Goal: Task Accomplishment & Management: Manage account settings

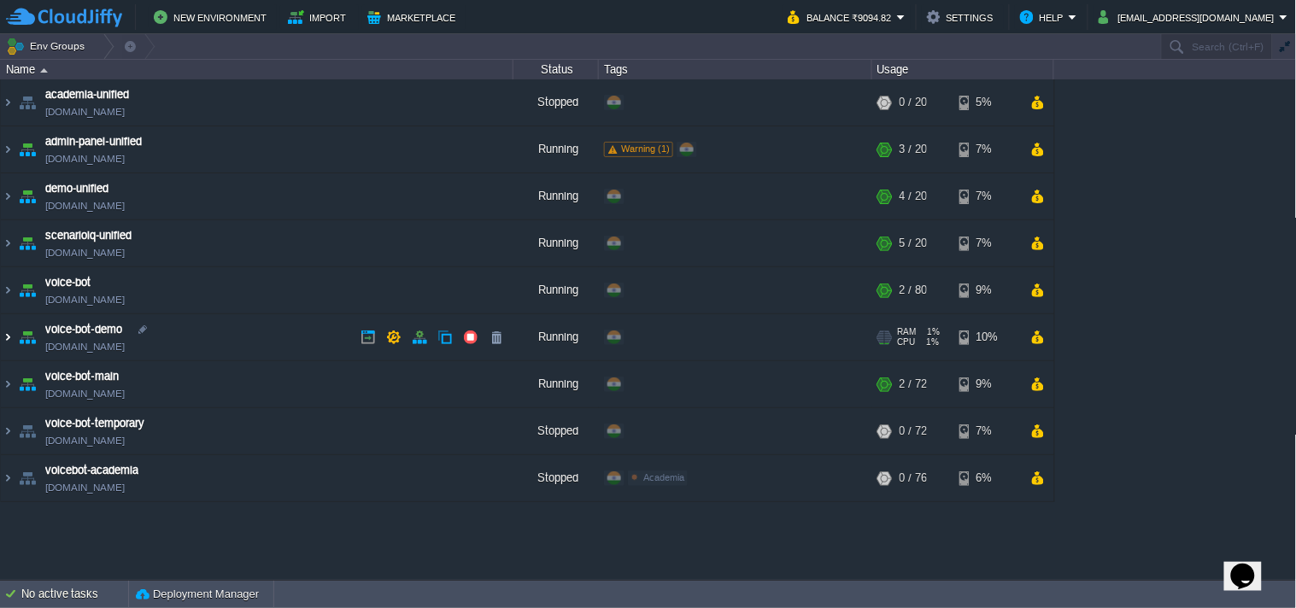
click at [3, 338] on img at bounding box center [8, 337] width 14 height 46
click at [2, 333] on img at bounding box center [8, 337] width 14 height 46
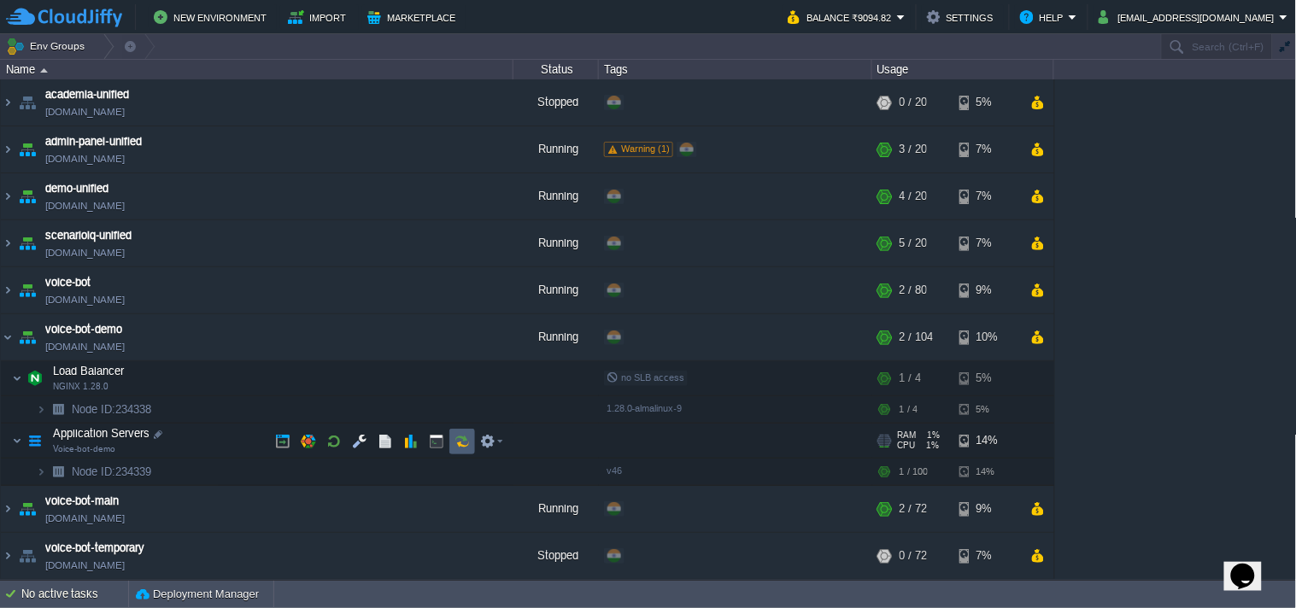
click at [464, 448] on button "button" at bounding box center [461, 441] width 15 height 15
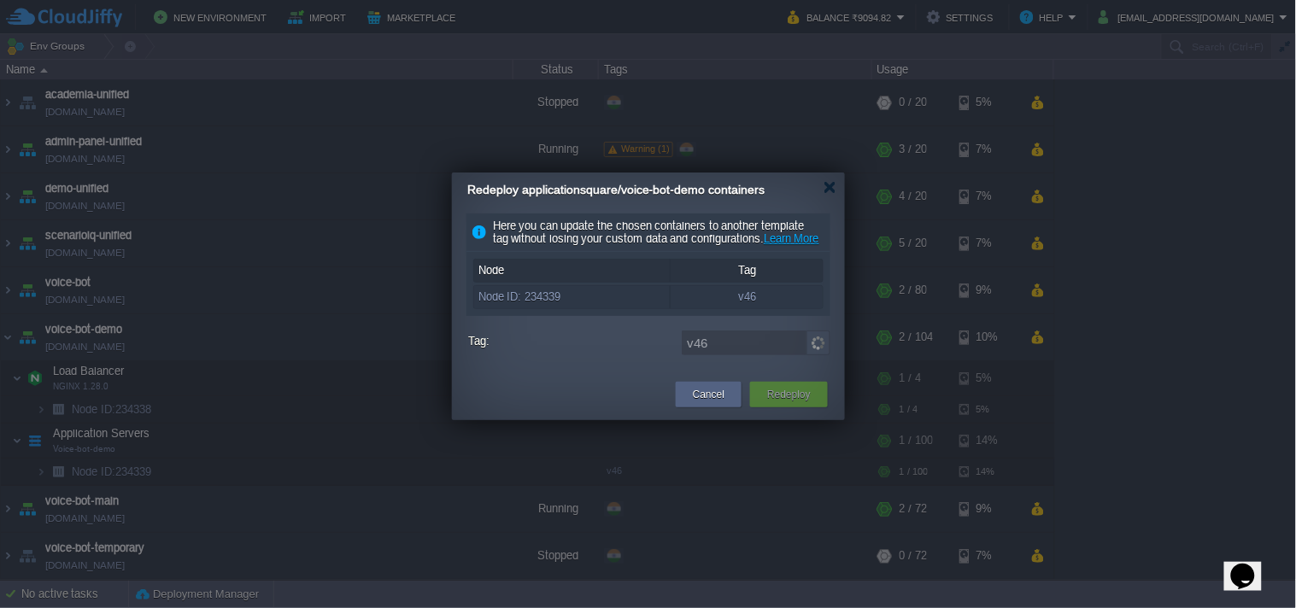
click at [820, 355] on img at bounding box center [818, 343] width 24 height 25
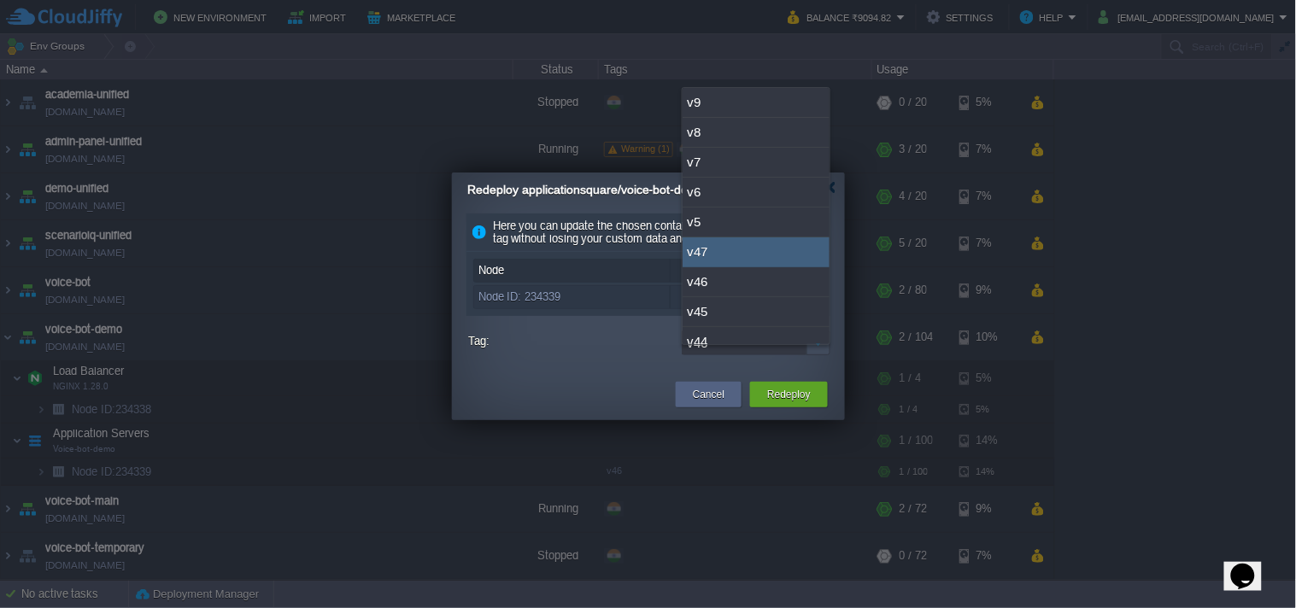
click at [735, 259] on div "v47" at bounding box center [755, 252] width 147 height 30
type input "v47"
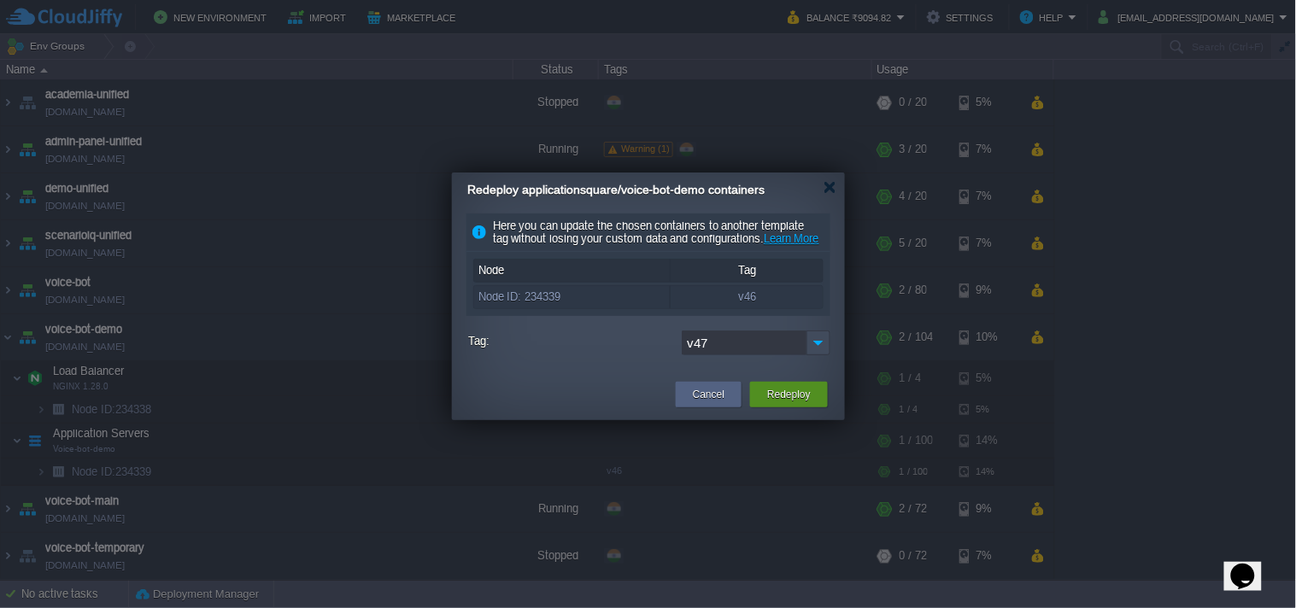
click at [782, 403] on button "Redeploy" at bounding box center [789, 394] width 44 height 17
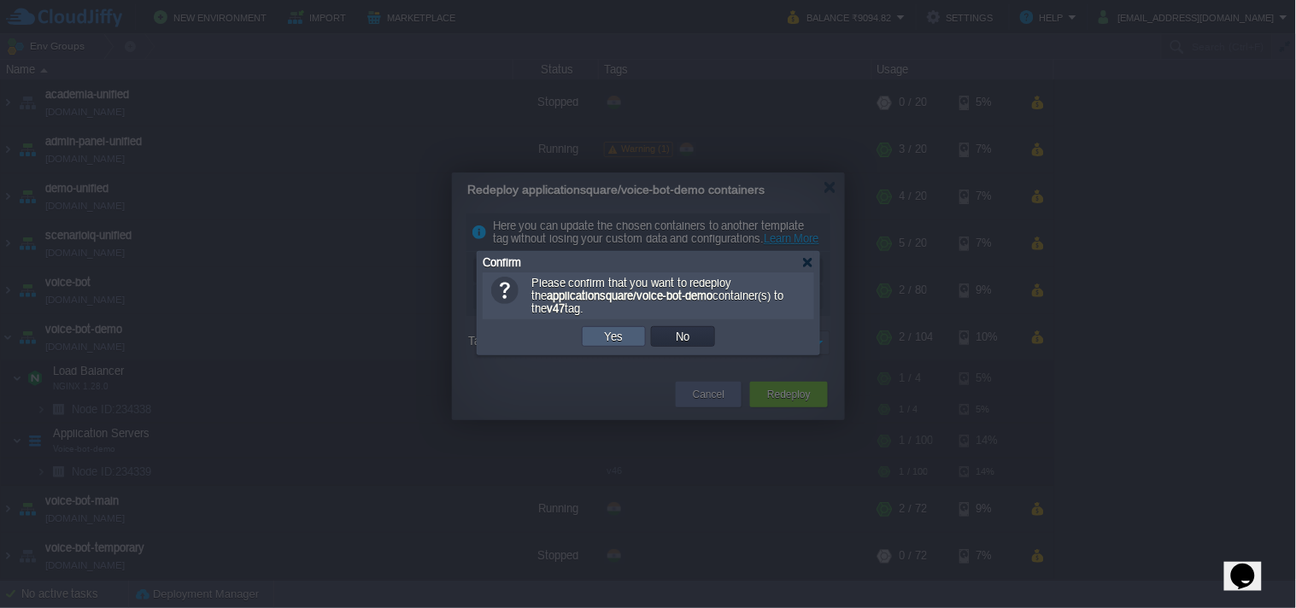
click at [608, 331] on button "Yes" at bounding box center [614, 336] width 29 height 15
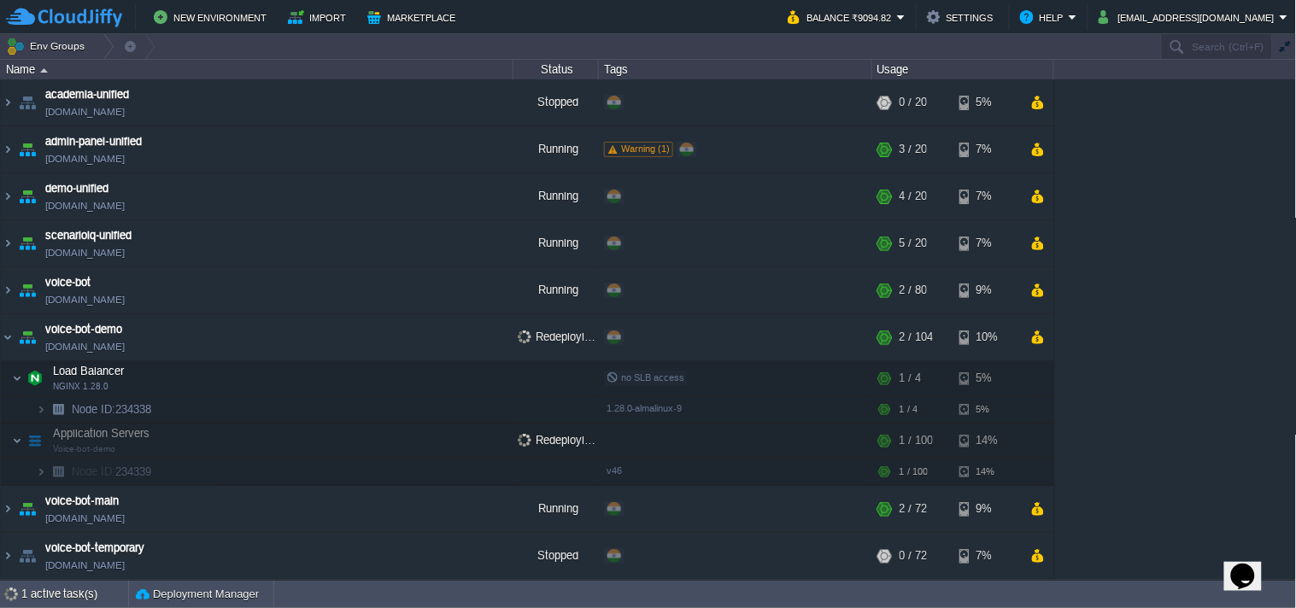
click at [0, 284] on table "academia-unified [DOMAIN_NAME] Stopped + Add to Env Group RAM 0% CPU 0% 0 / 20 …" at bounding box center [527, 352] width 1055 height 547
click at [390, 287] on button "button" at bounding box center [393, 290] width 15 height 15
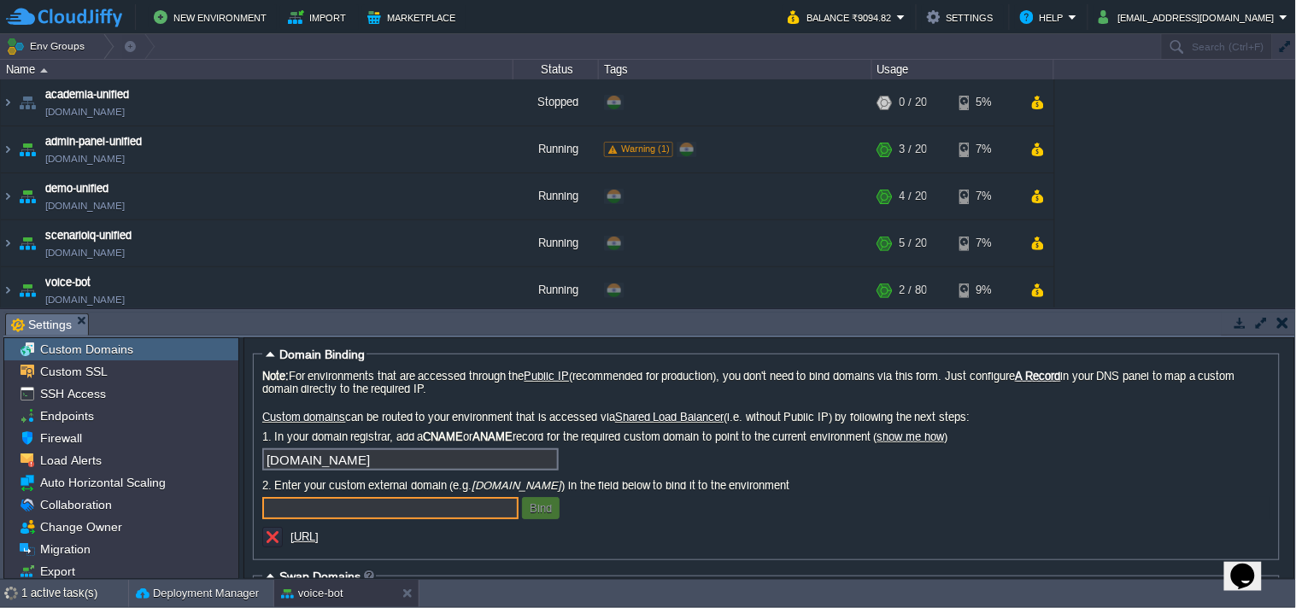
scroll to position [92, 0]
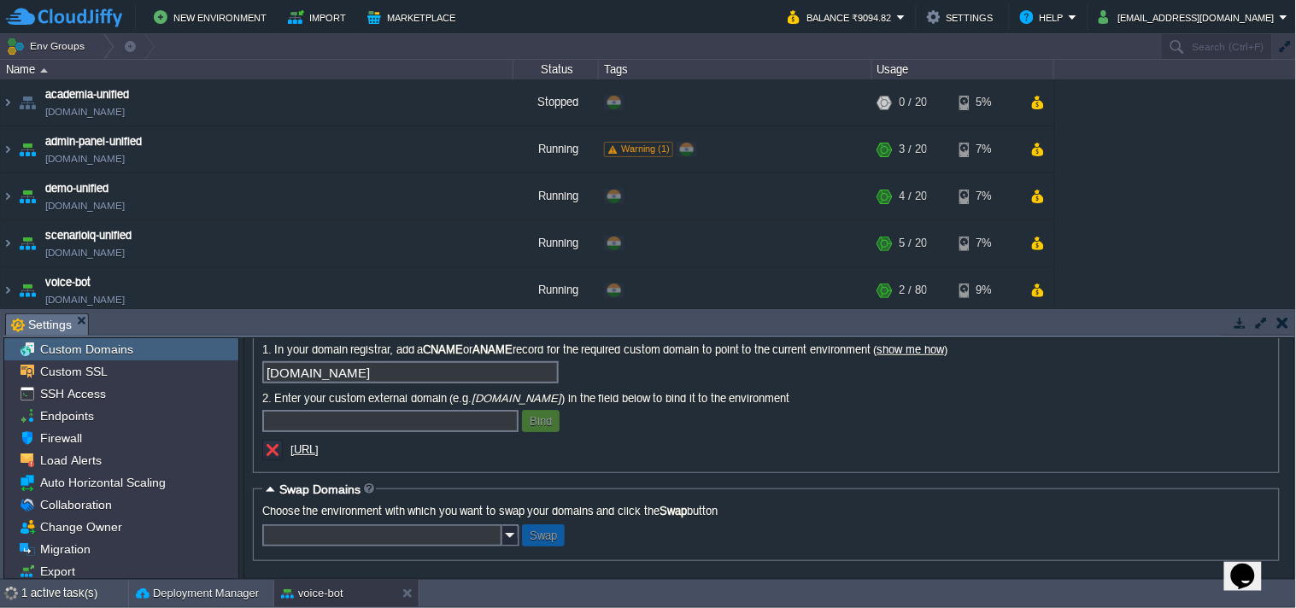
click at [1232, 326] on button "button" at bounding box center [1239, 322] width 15 height 15
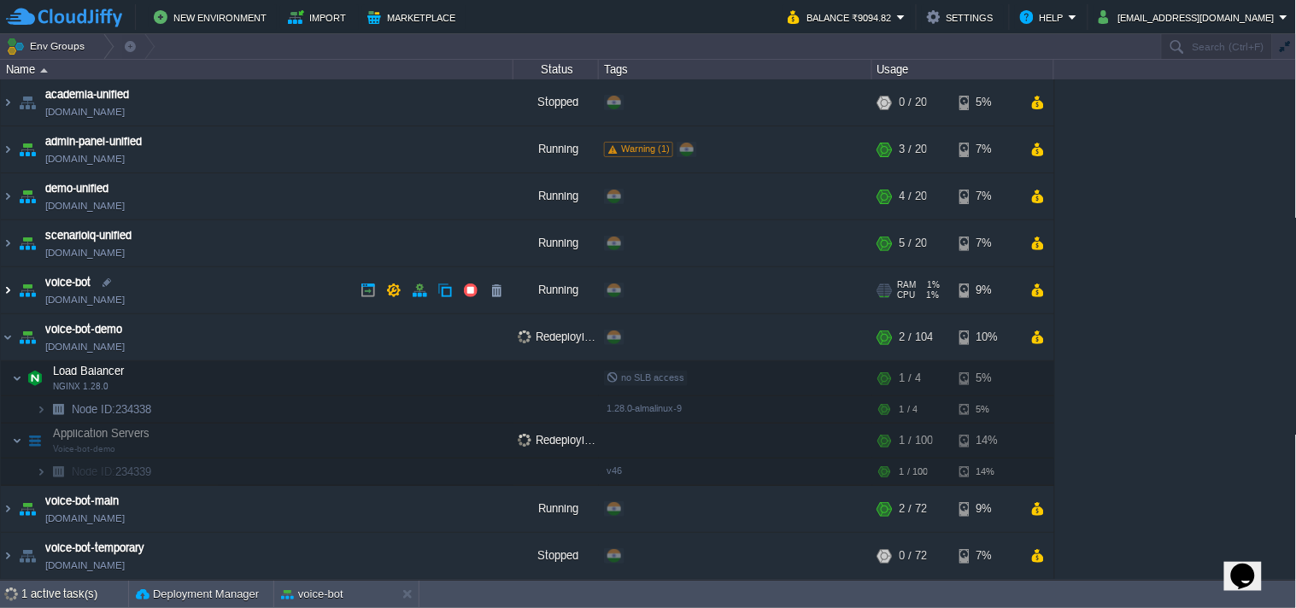
click at [11, 292] on img at bounding box center [8, 290] width 14 height 46
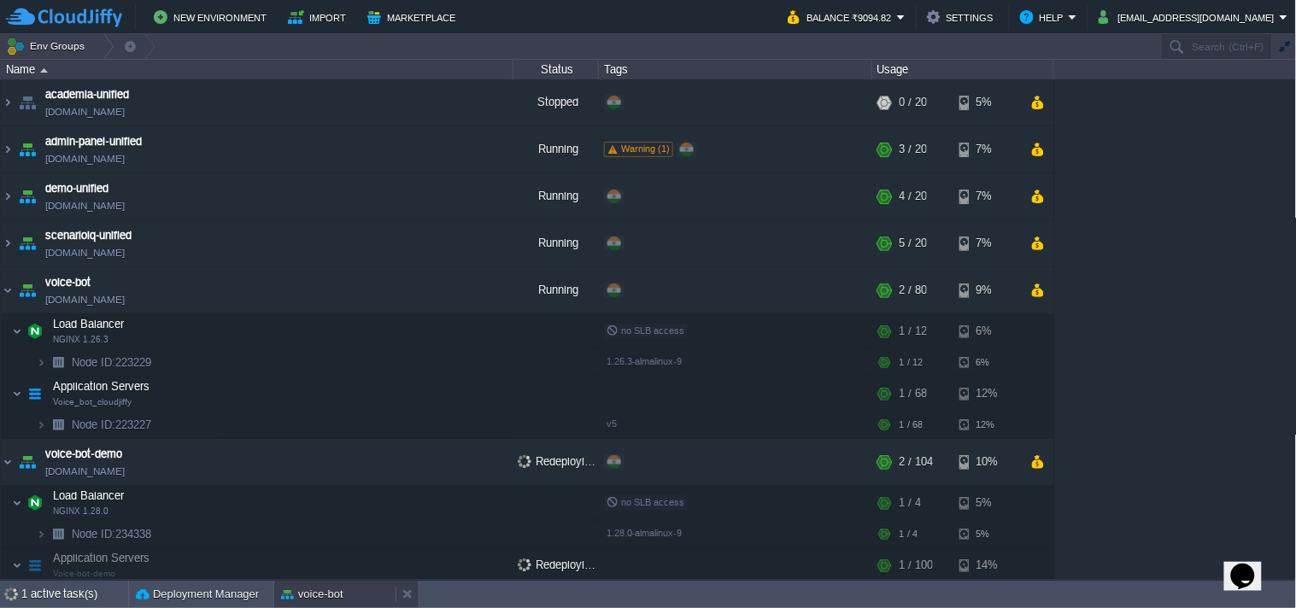
click at [308, 582] on div "voice-bot" at bounding box center [334, 594] width 121 height 27
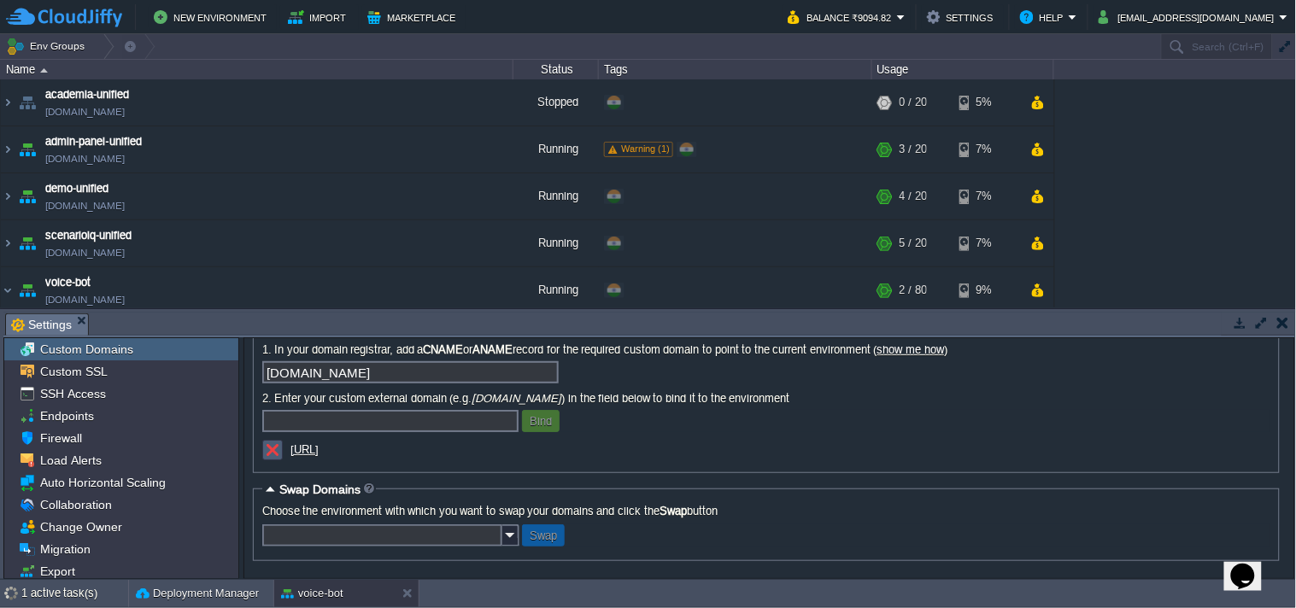
click at [266, 455] on button "button" at bounding box center [272, 449] width 15 height 15
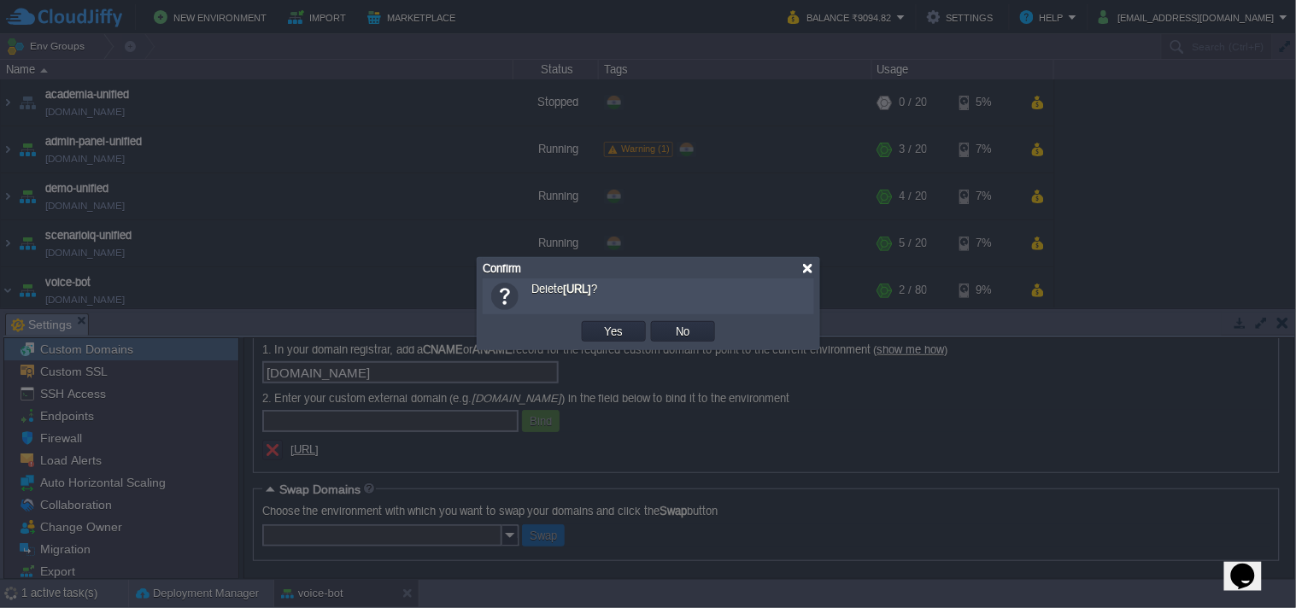
click at [810, 273] on div at bounding box center [807, 268] width 13 height 13
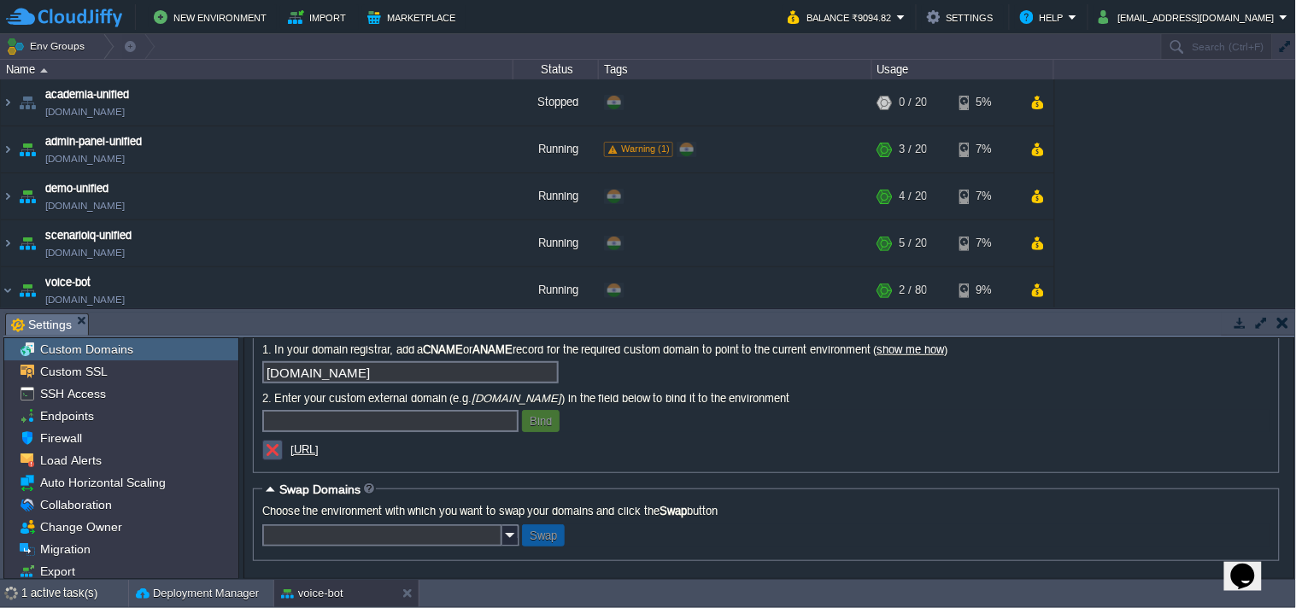
click at [273, 447] on button "button" at bounding box center [272, 449] width 15 height 15
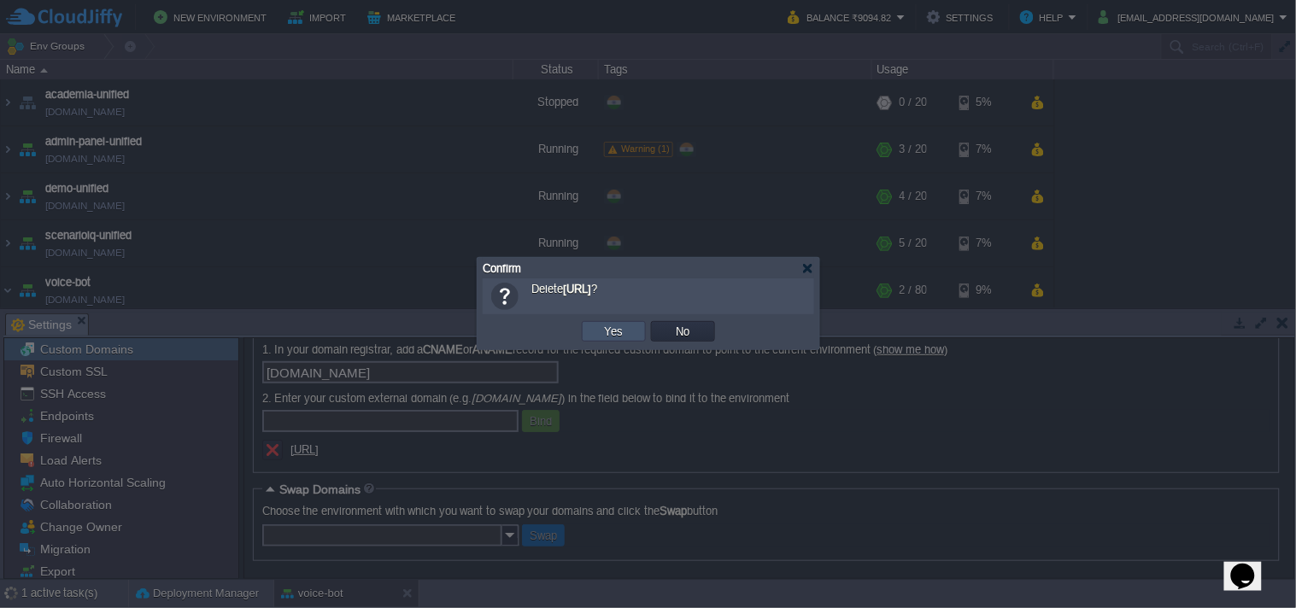
click at [618, 329] on button "Yes" at bounding box center [614, 331] width 29 height 15
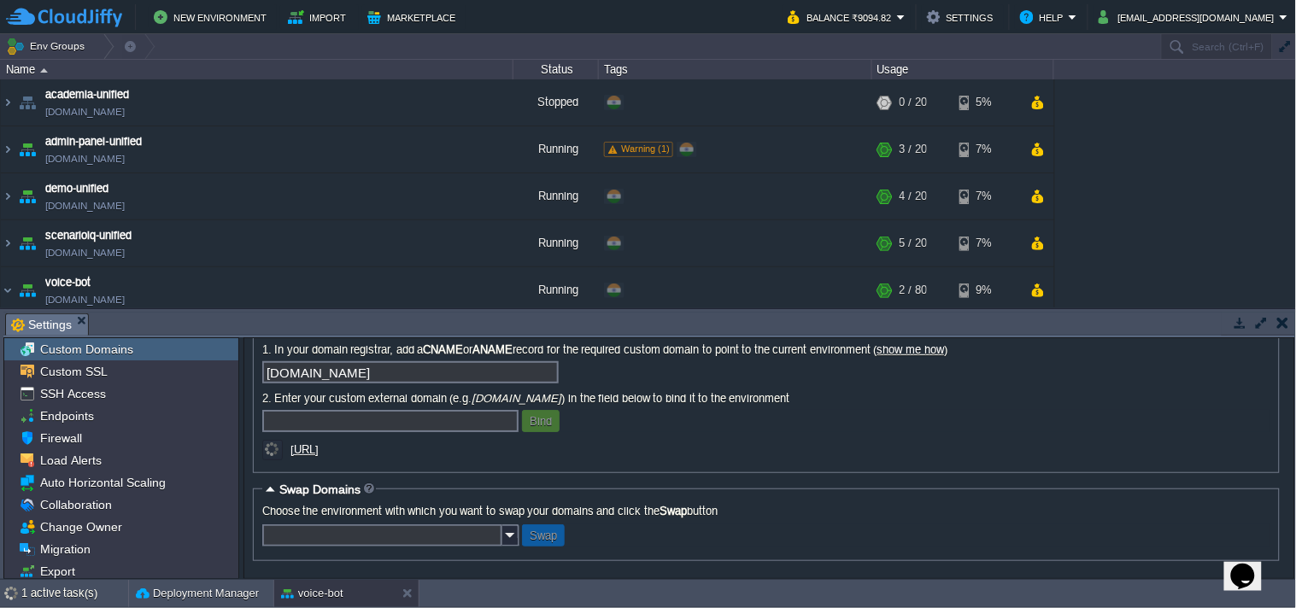
scroll to position [82, 0]
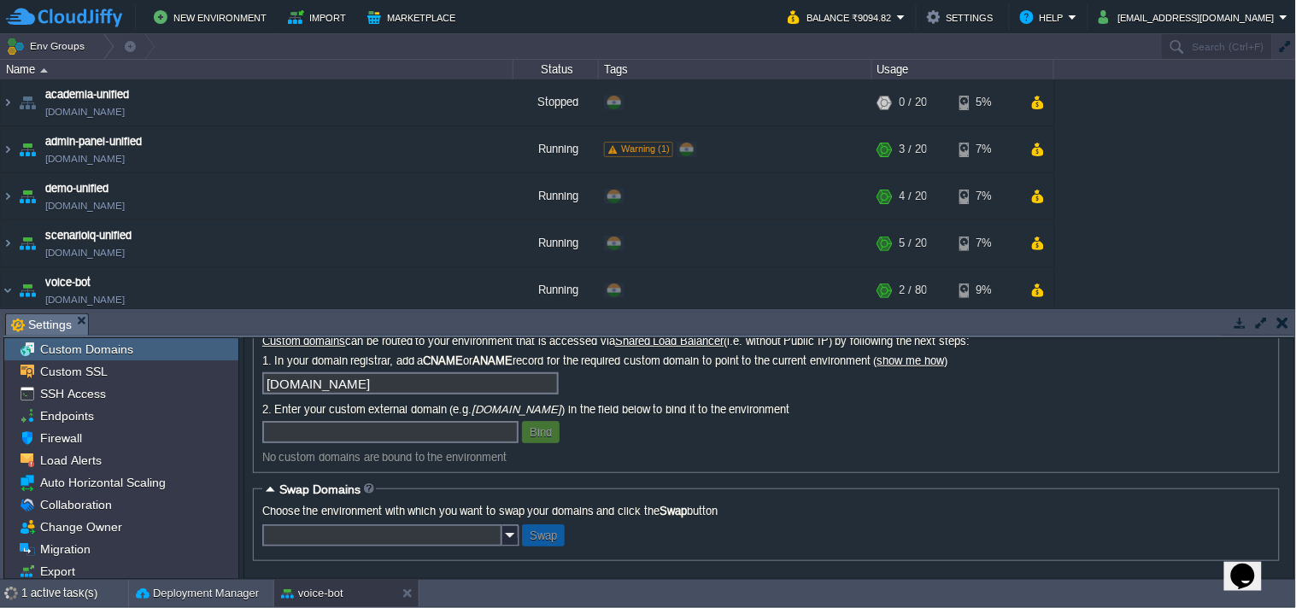
click at [1247, 330] on td at bounding box center [1239, 323] width 21 height 20
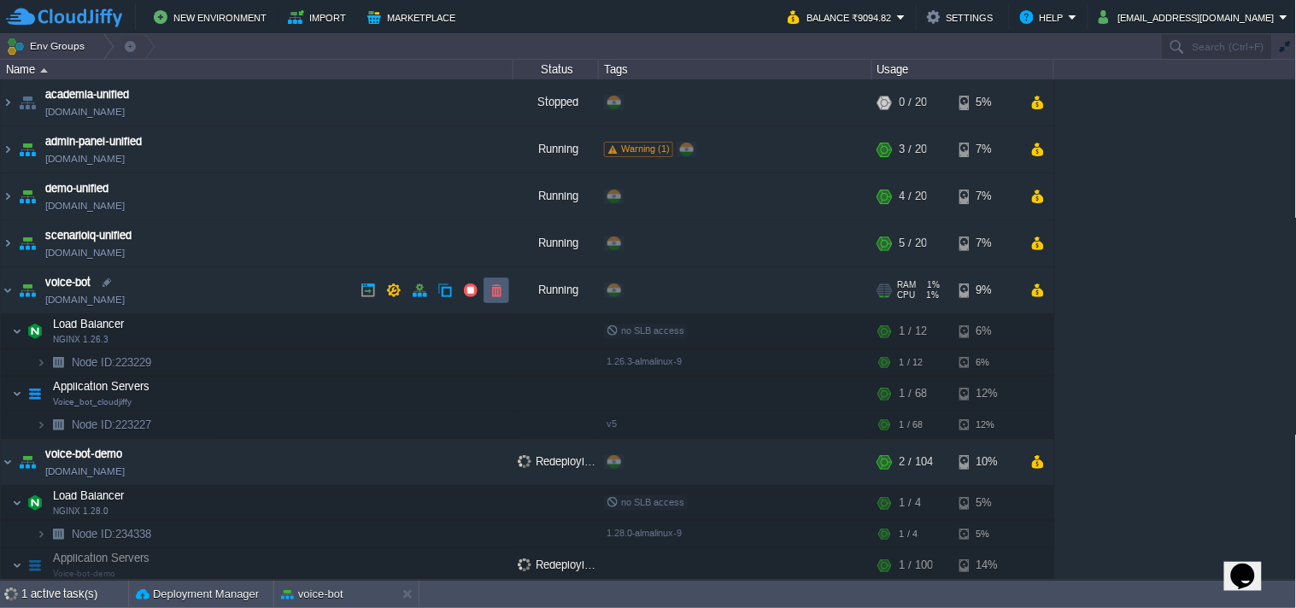
click at [500, 295] on button "button" at bounding box center [496, 290] width 15 height 15
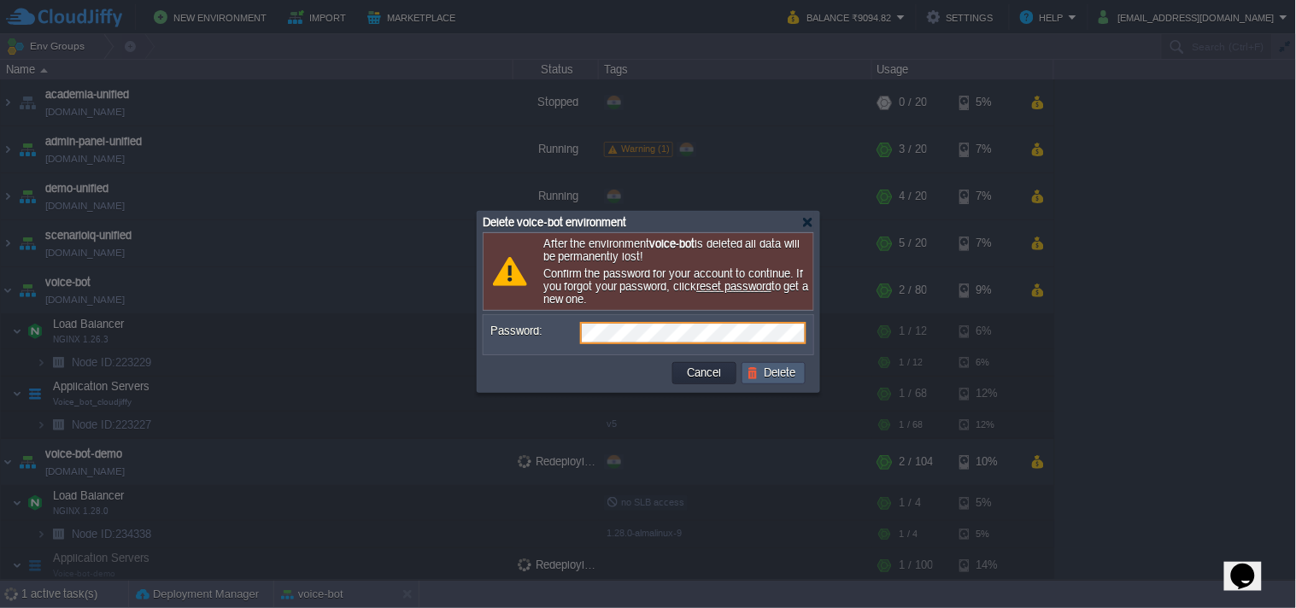
click at [755, 372] on button "Delete" at bounding box center [773, 373] width 55 height 15
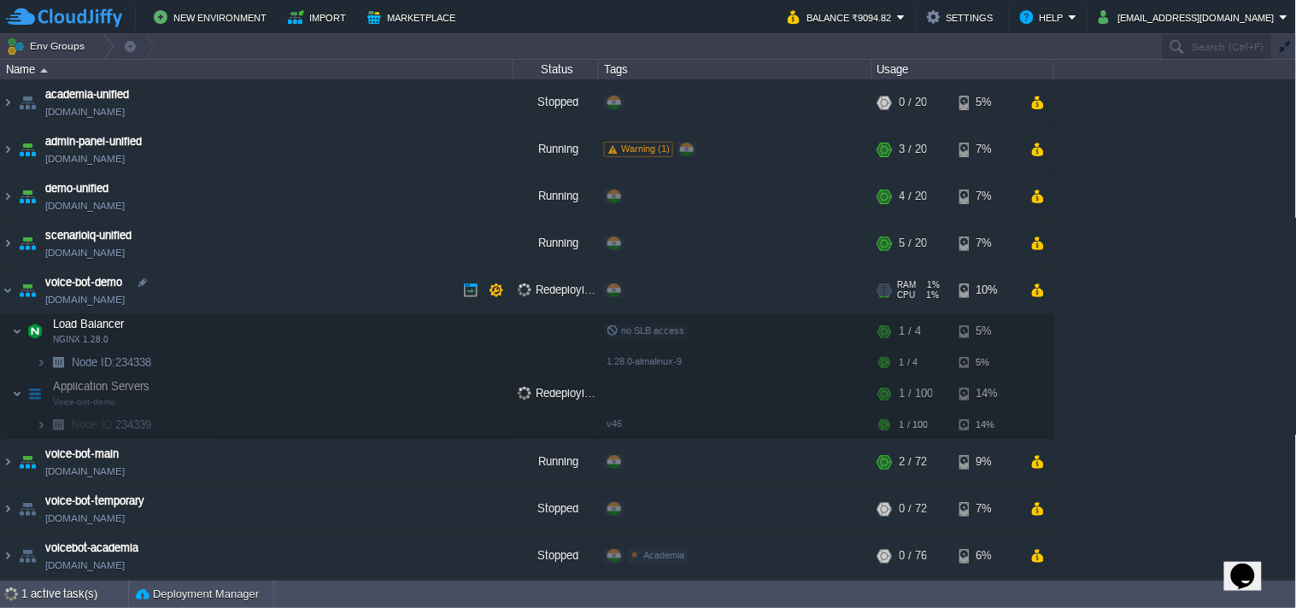
scroll to position [2, 0]
click at [6, 508] on img at bounding box center [8, 508] width 14 height 46
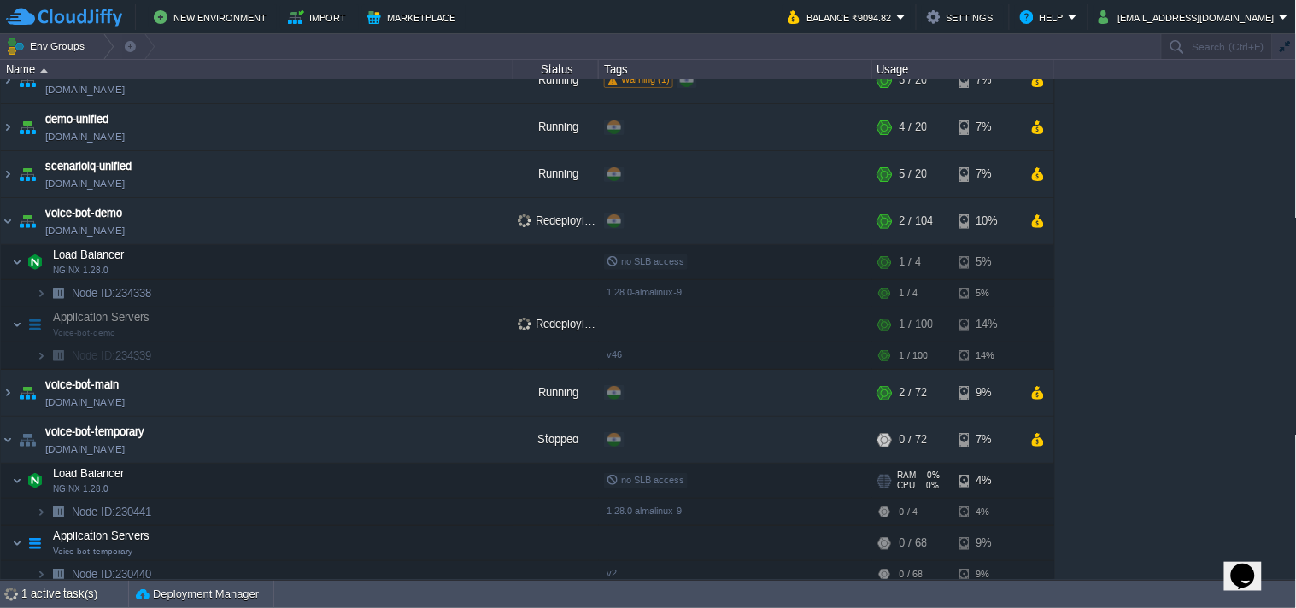
scroll to position [126, 0]
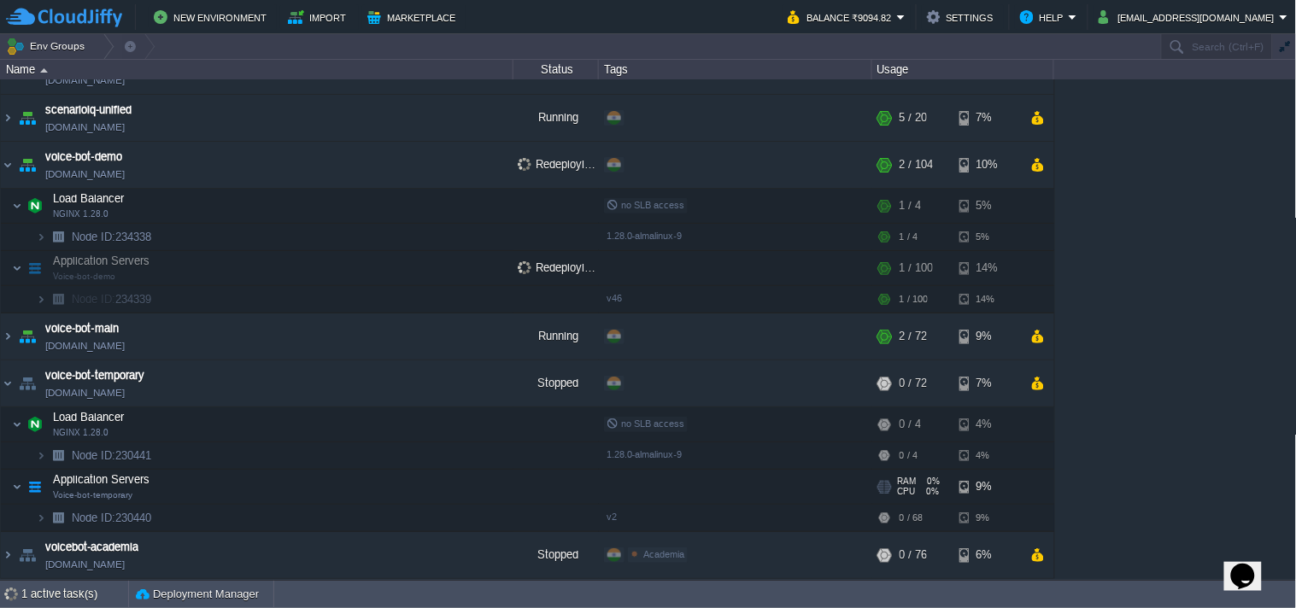
click at [26, 489] on img at bounding box center [35, 487] width 24 height 34
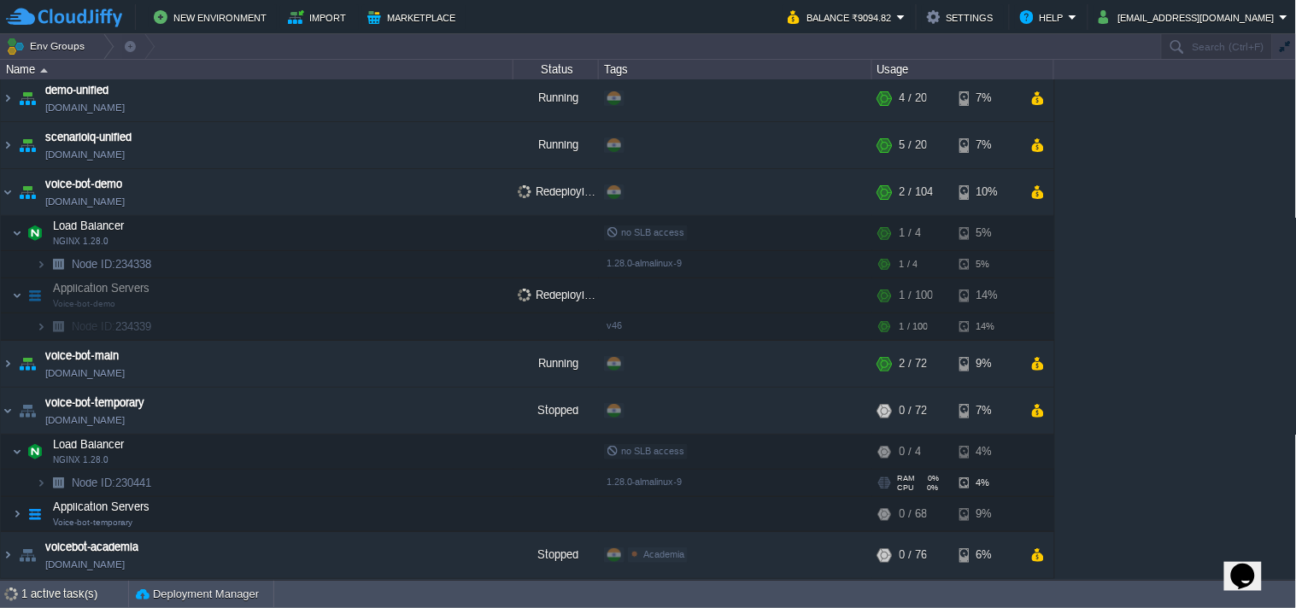
scroll to position [98, 0]
click at [73, 507] on span "Application Servers" at bounding box center [101, 507] width 101 height 15
click at [32, 516] on img at bounding box center [35, 514] width 24 height 34
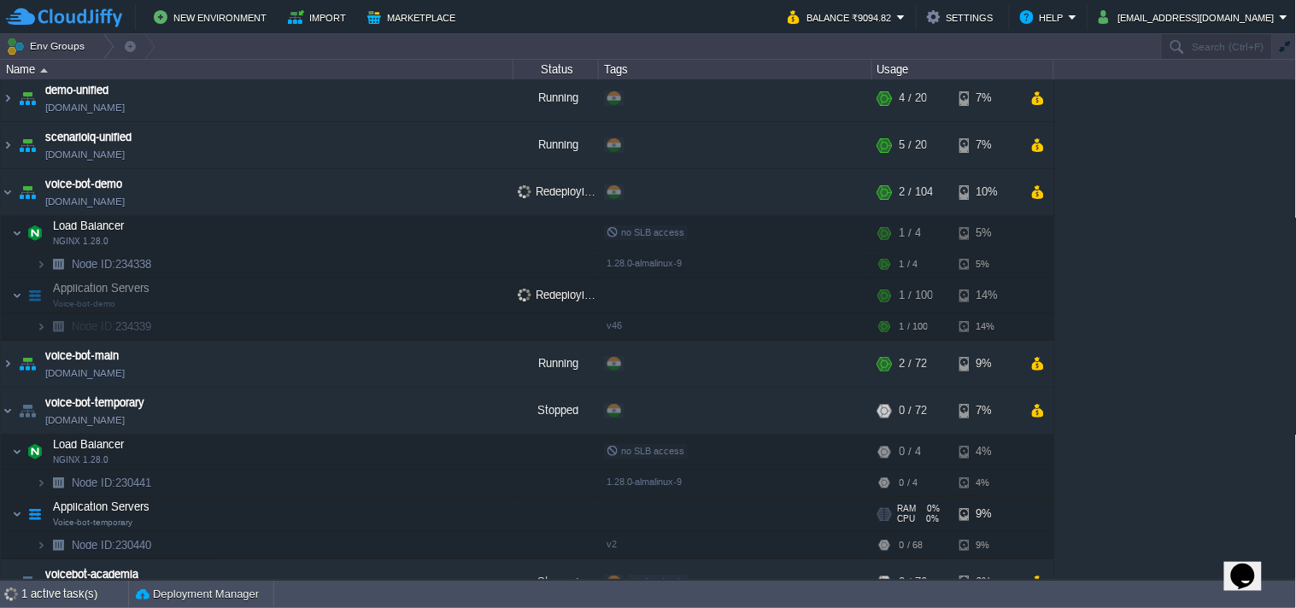
scroll to position [126, 0]
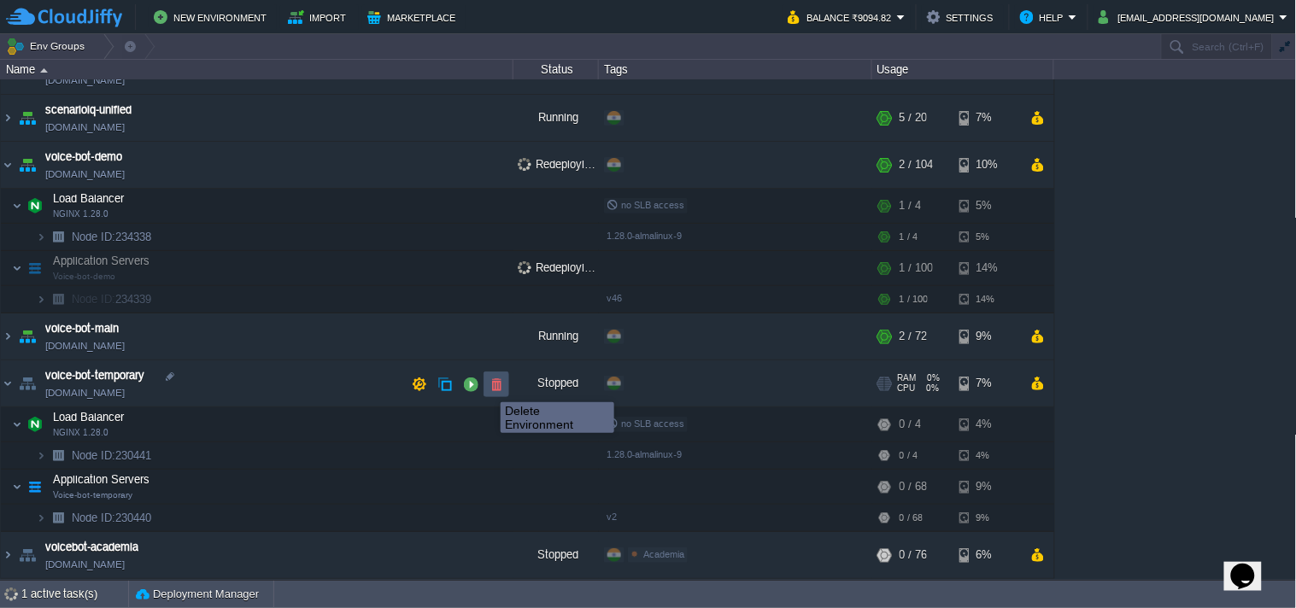
click at [489, 387] on button "button" at bounding box center [496, 384] width 15 height 15
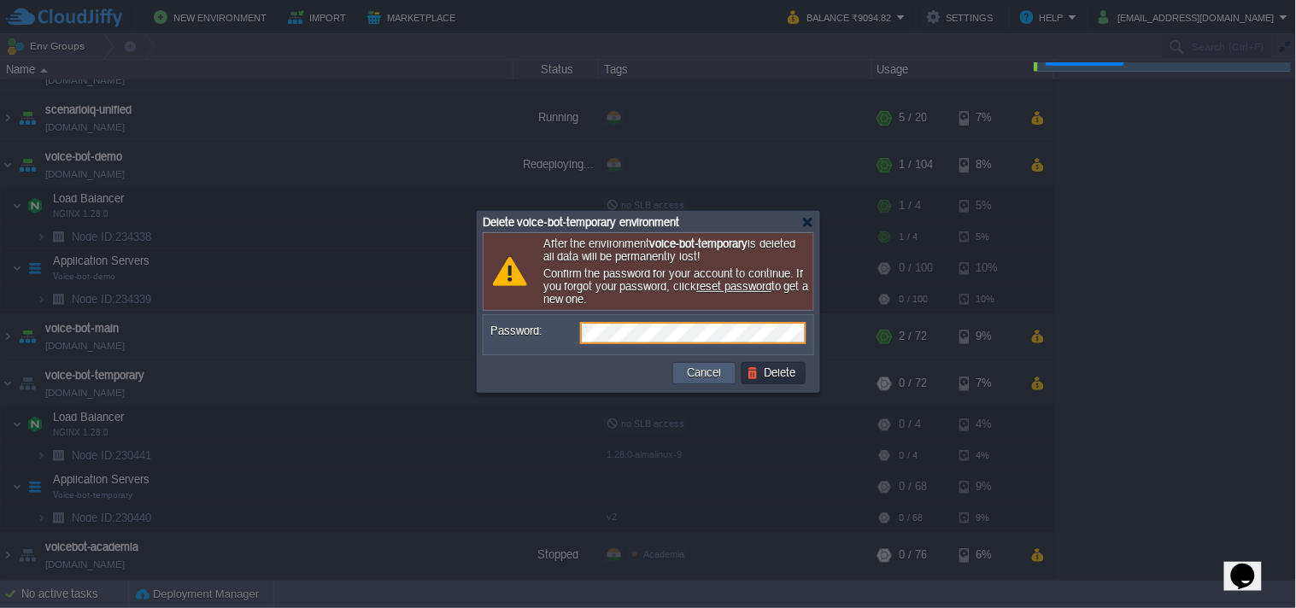
scroll to position [2, 0]
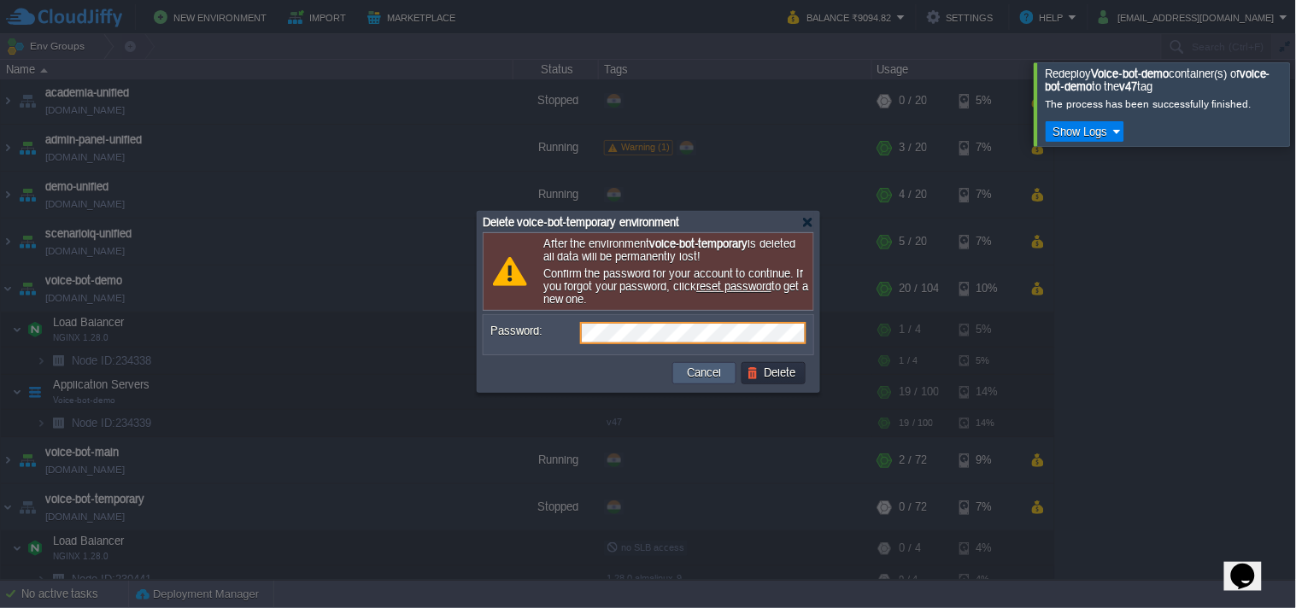
click at [676, 378] on td "Cancel" at bounding box center [704, 373] width 64 height 22
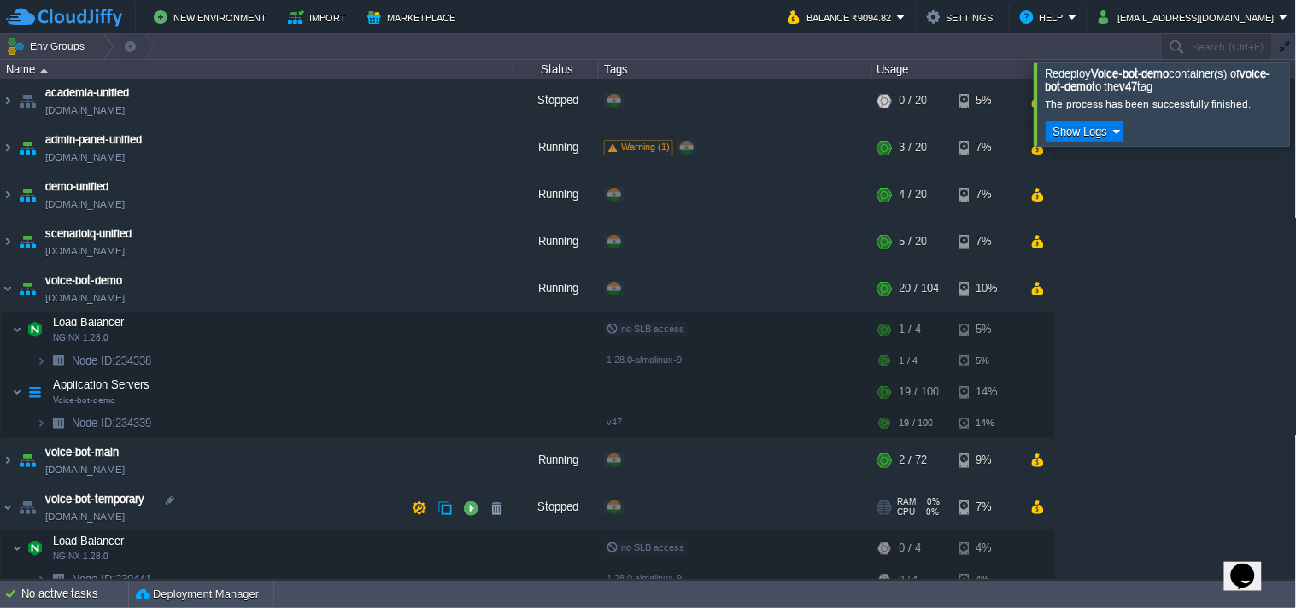
scroll to position [126, 0]
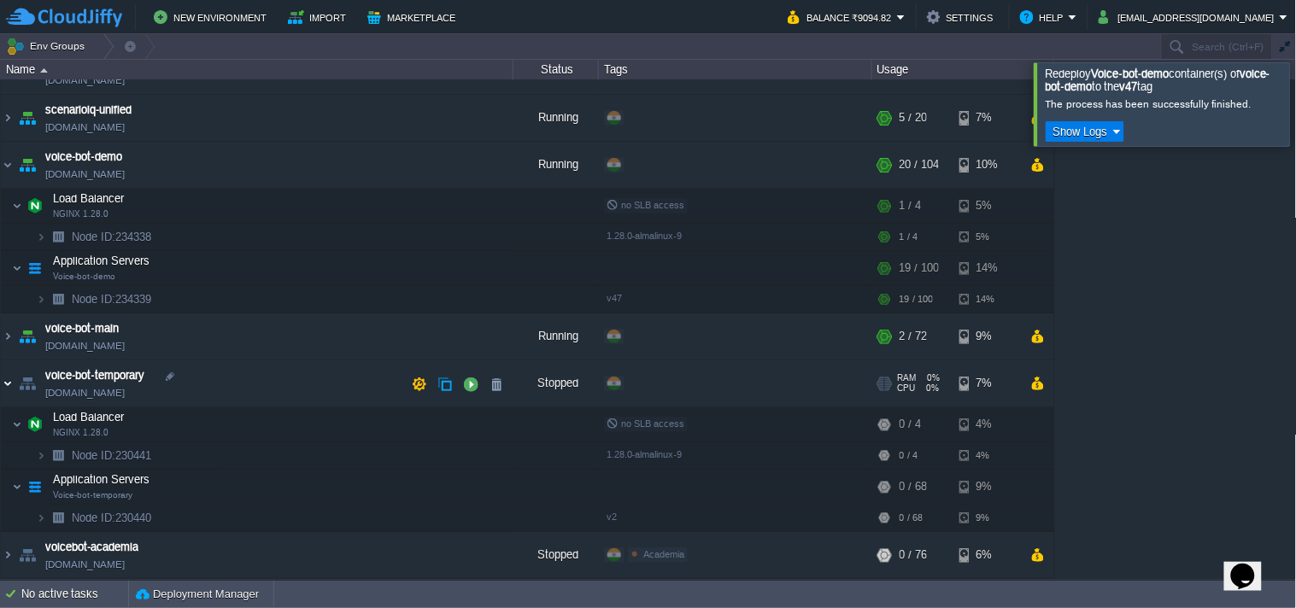
click at [11, 377] on img at bounding box center [8, 383] width 14 height 46
